Goal: Use online tool/utility

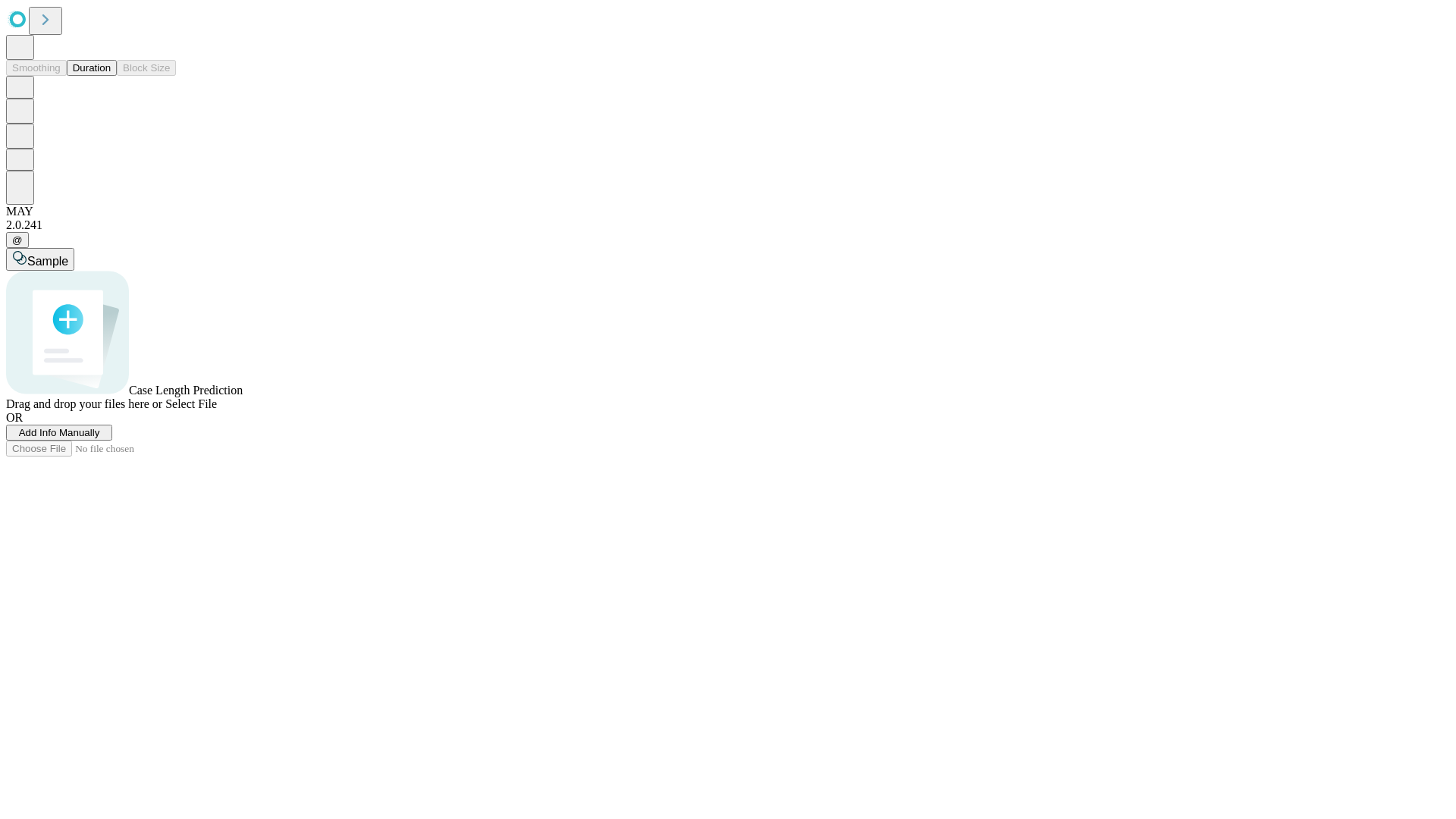
click at [111, 76] on button "Duration" at bounding box center [91, 68] width 50 height 16
click at [68, 254] on span "Sample" at bounding box center [48, 261] width 41 height 13
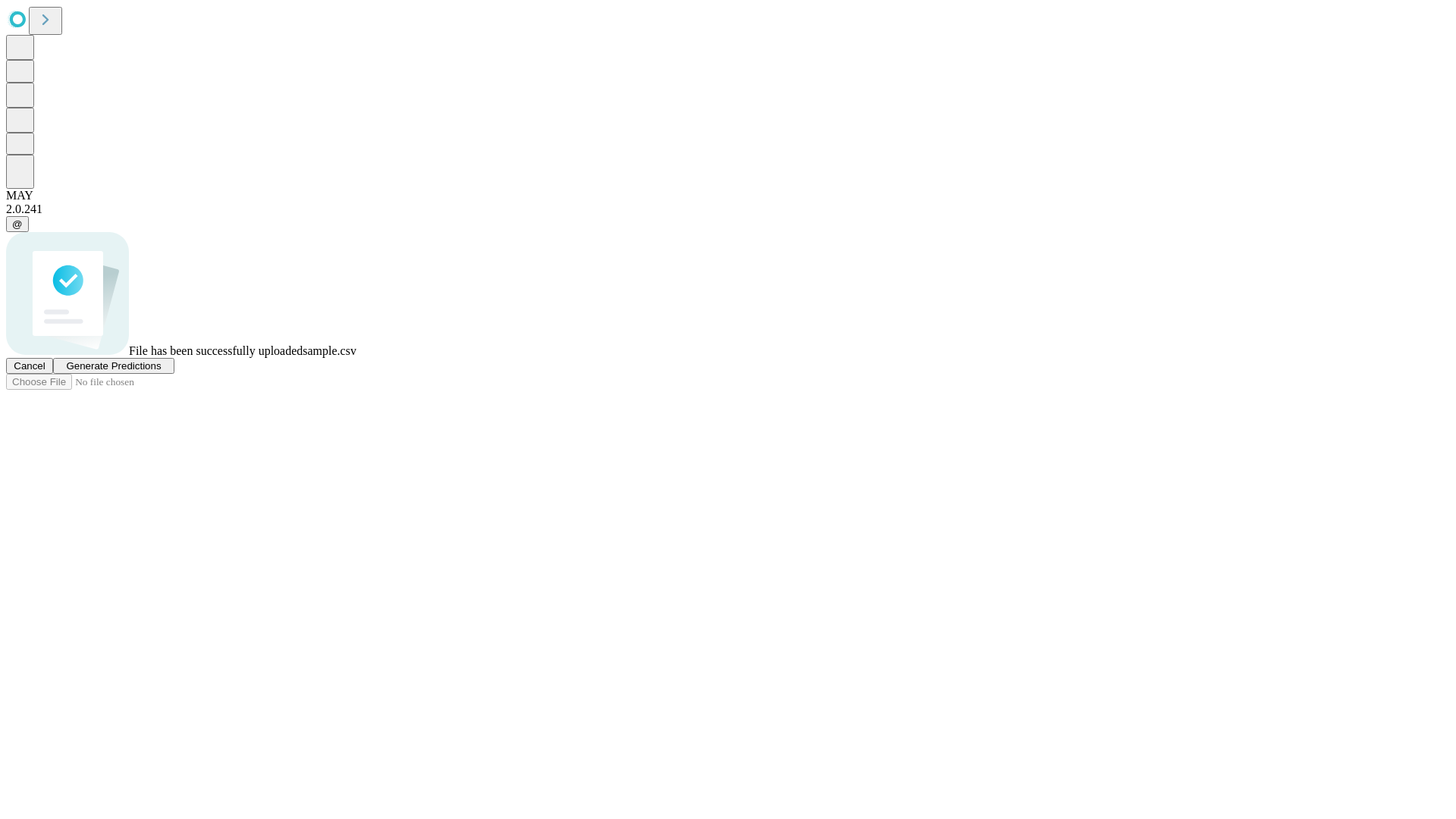
click at [160, 371] on span "Generate Predictions" at bounding box center [113, 365] width 95 height 12
